Goal: Task Accomplishment & Management: Manage account settings

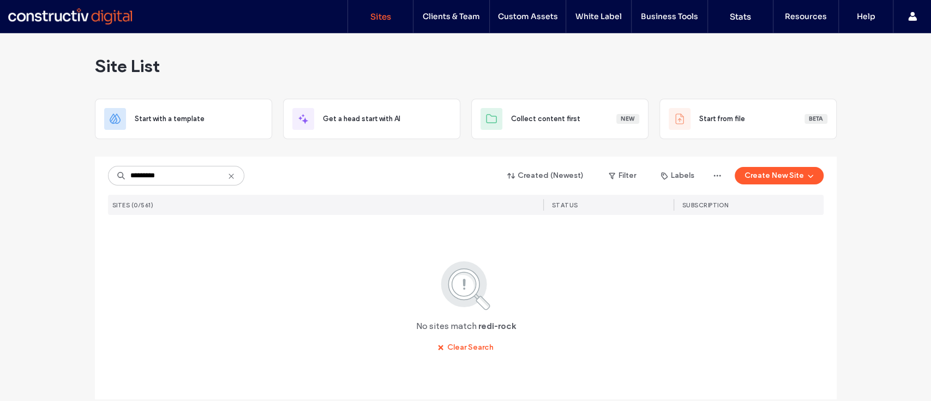
click at [144, 177] on input "*********" at bounding box center [176, 176] width 136 height 20
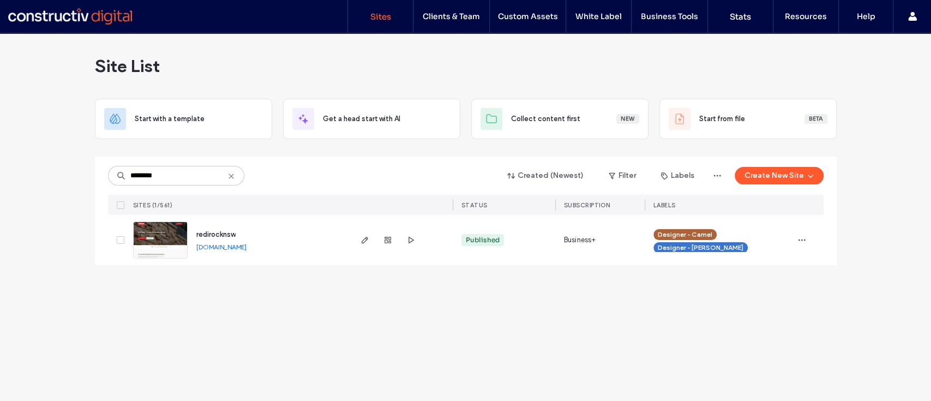
type input "********"
click at [247, 247] on link "[DOMAIN_NAME]" at bounding box center [221, 247] width 50 height 8
click at [361, 237] on icon "button" at bounding box center [365, 240] width 9 height 9
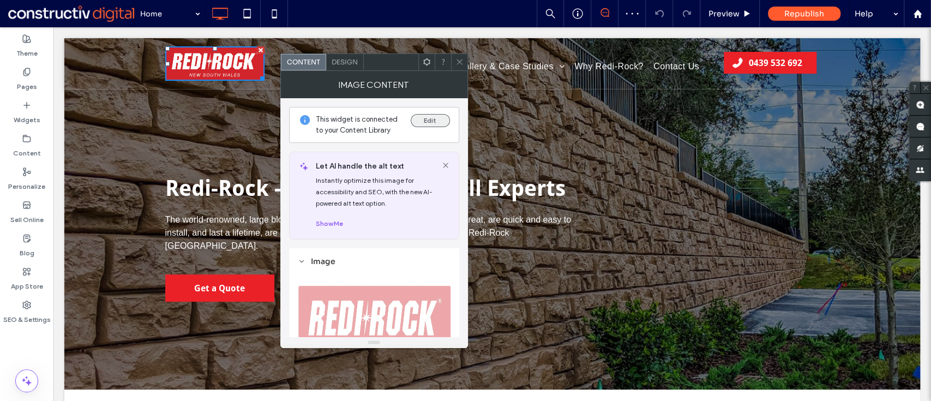
click at [416, 121] on button "Edit" at bounding box center [430, 120] width 39 height 13
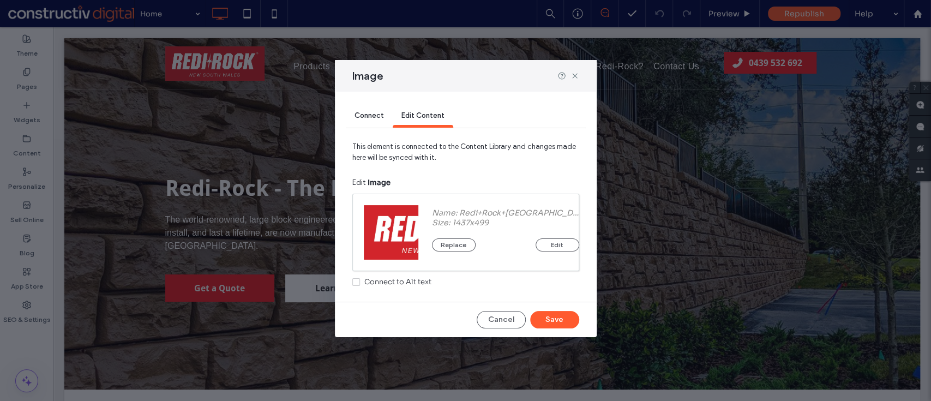
click at [445, 228] on div "Replace Edit" at bounding box center [505, 240] width 147 height 24
click at [445, 241] on button "Replace" at bounding box center [454, 244] width 44 height 13
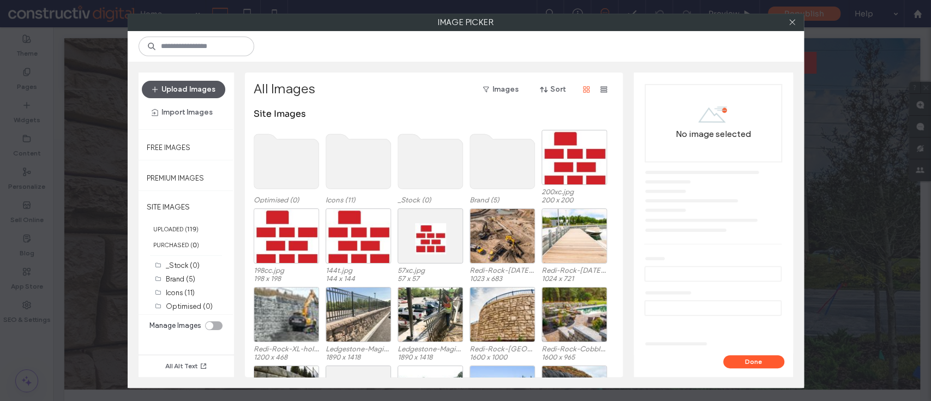
click at [180, 86] on button "Upload Images" at bounding box center [183, 89] width 83 height 17
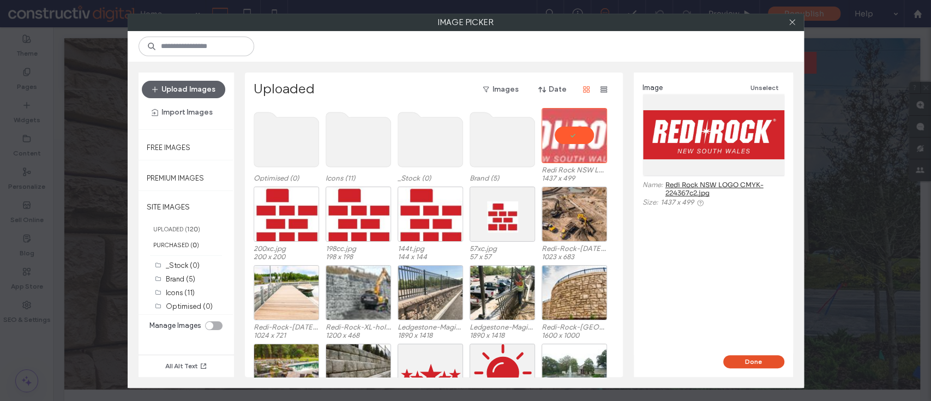
click at [737, 360] on button "Done" at bounding box center [754, 361] width 61 height 13
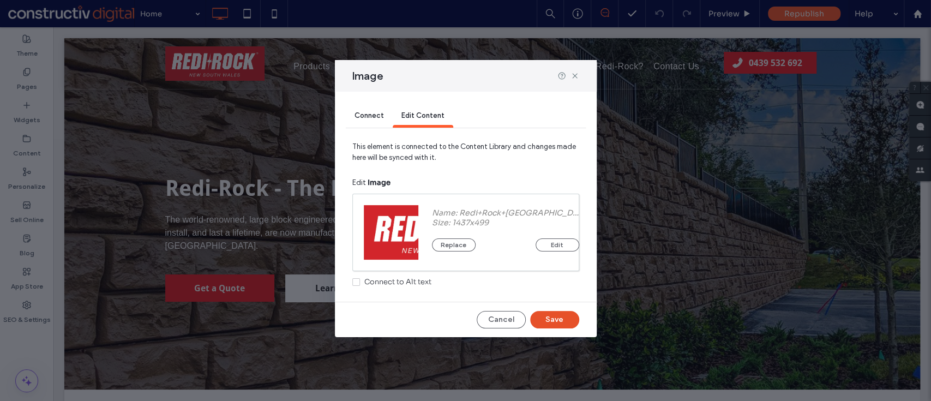
click at [560, 320] on button "Save" at bounding box center [554, 319] width 49 height 17
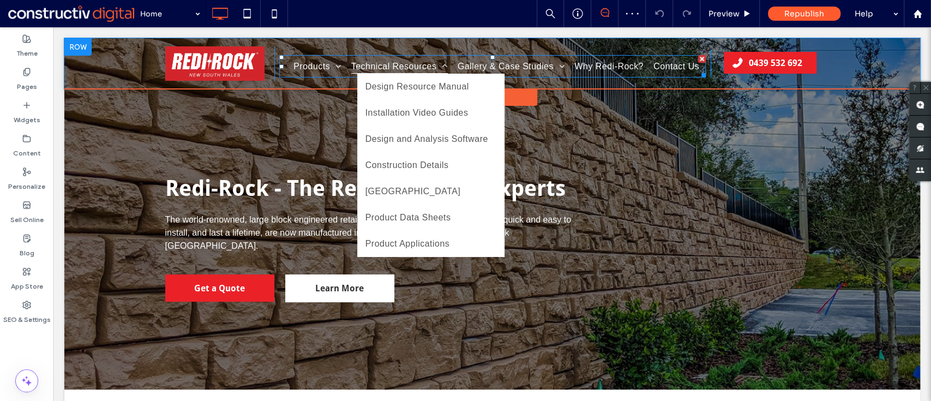
click at [415, 62] on span "Technical Resources" at bounding box center [399, 66] width 97 height 15
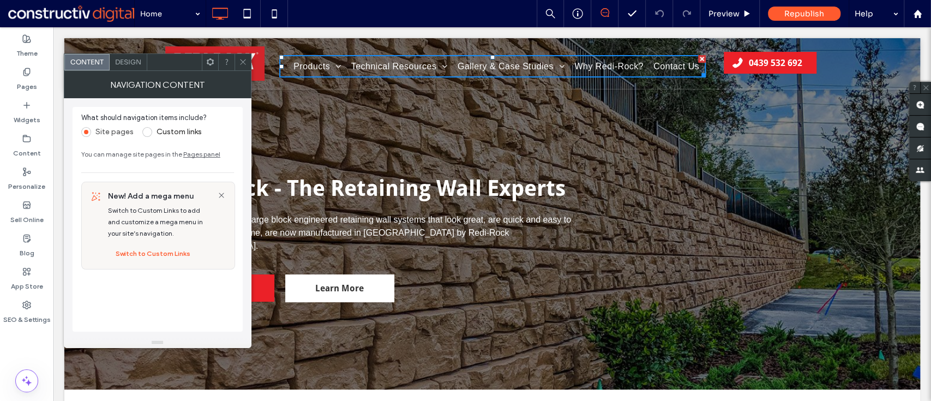
click at [126, 59] on span "Design" at bounding box center [128, 62] width 26 height 8
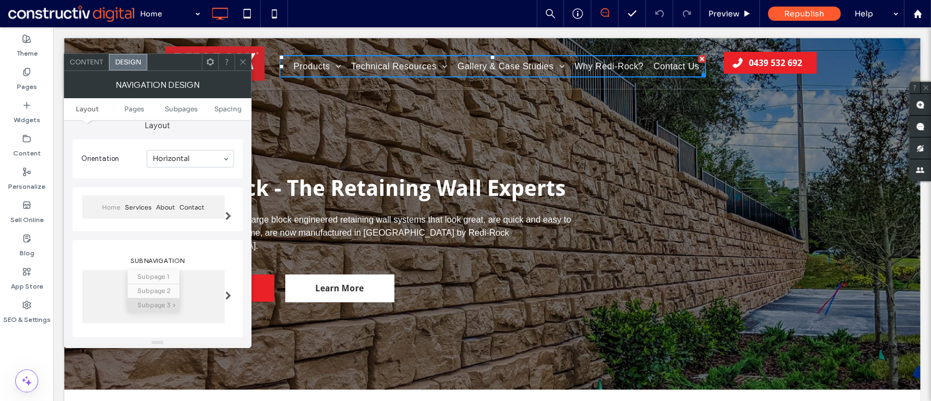
scroll to position [44, 0]
click at [227, 213] on span at bounding box center [228, 214] width 6 height 9
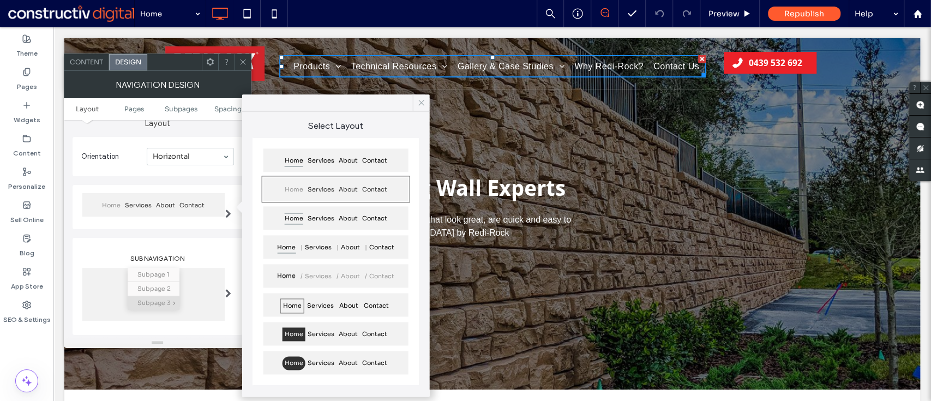
click at [417, 103] on icon at bounding box center [422, 103] width 10 height 10
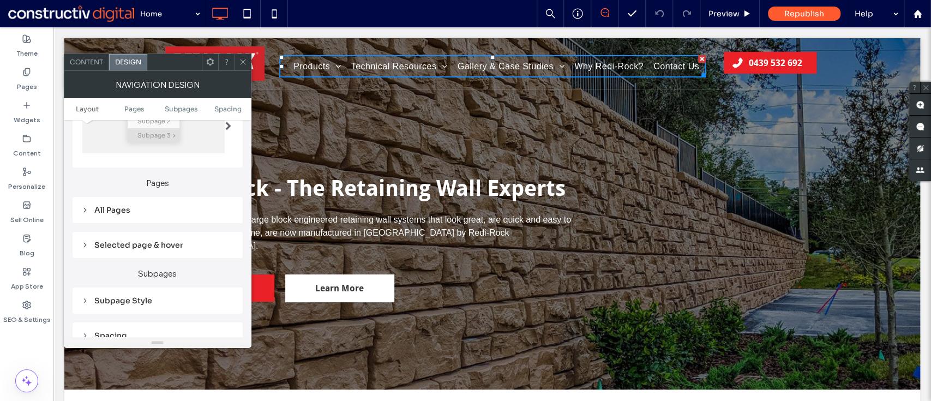
scroll to position [208, 0]
click at [139, 214] on div "All Pages" at bounding box center [157, 213] width 153 height 10
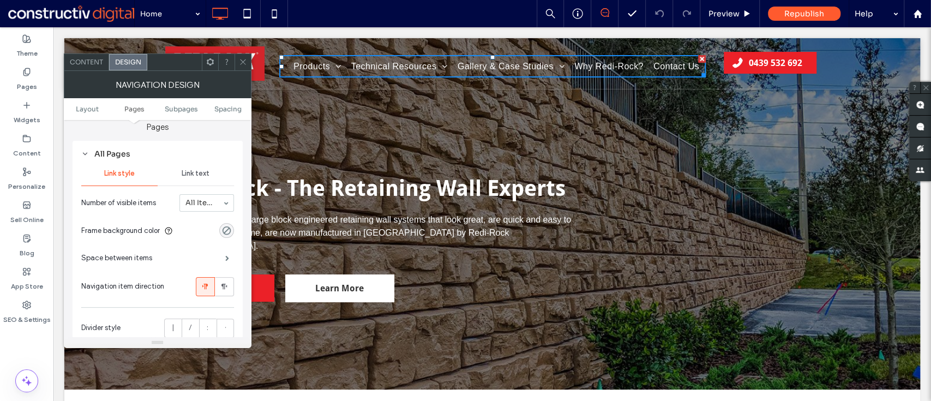
scroll to position [279, 0]
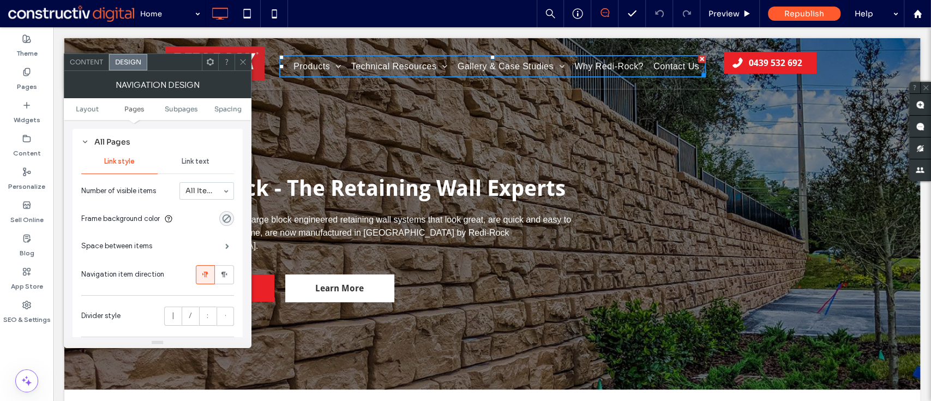
click at [172, 159] on div "Link text" at bounding box center [196, 162] width 76 height 24
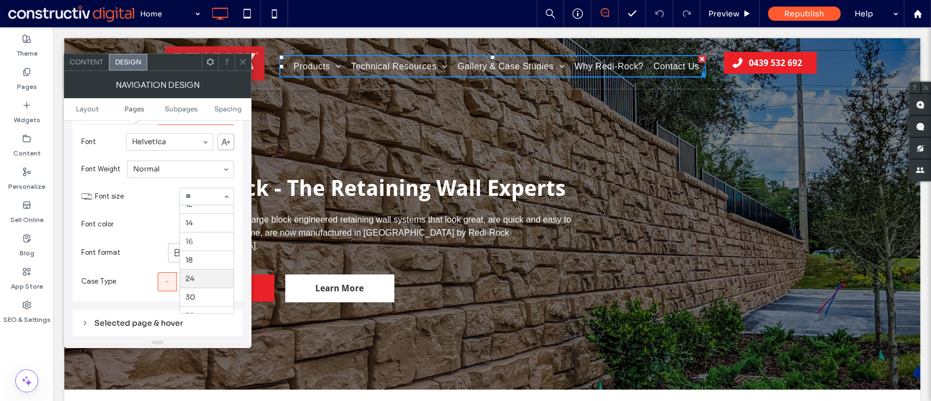
scroll to position [83, 0]
click at [246, 66] on span at bounding box center [243, 62] width 8 height 16
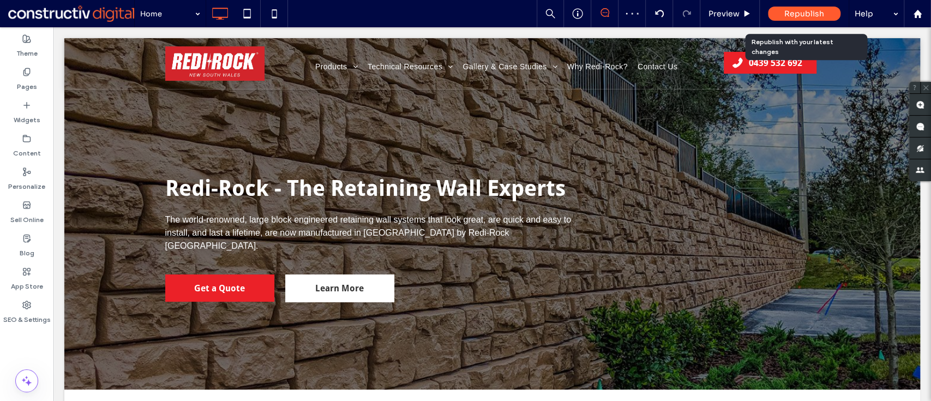
click at [786, 7] on div "Republish" at bounding box center [804, 14] width 73 height 14
